Goal: Complete application form

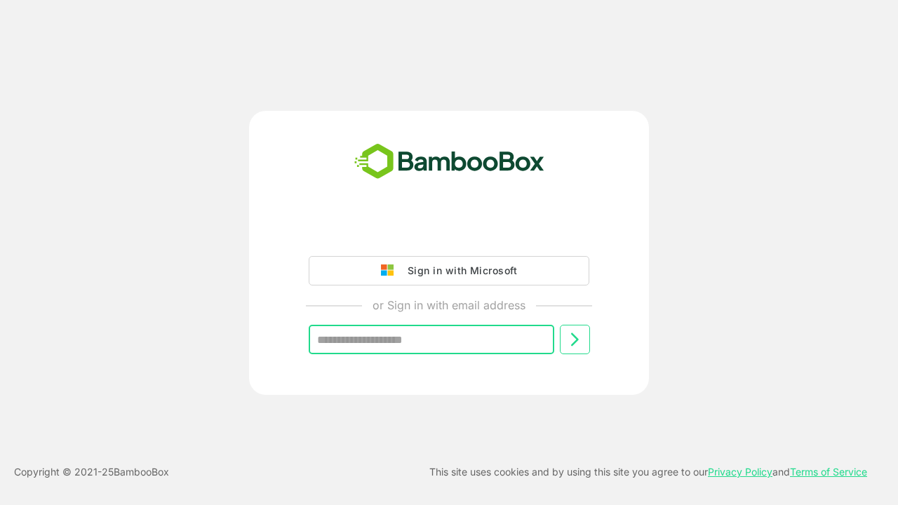
type input "**********"
click at [574, 339] on icon at bounding box center [574, 339] width 17 height 17
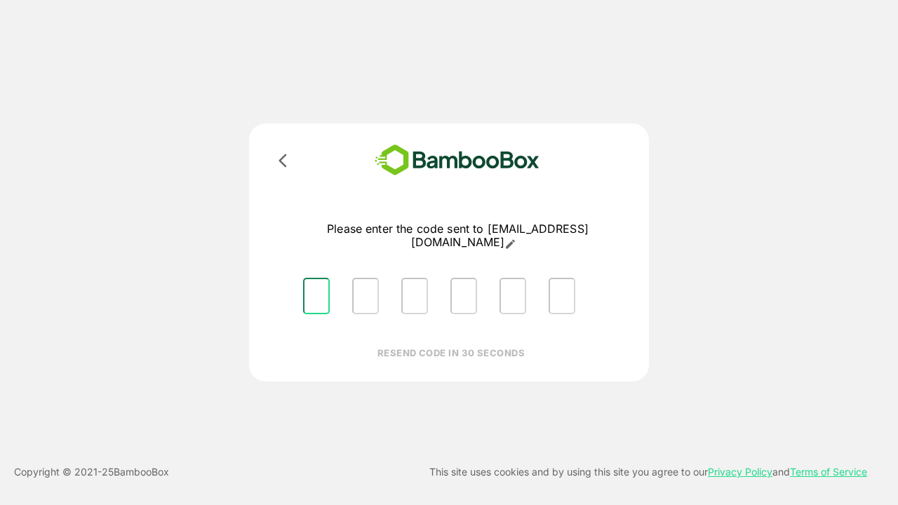
type input "*"
